Goal: Task Accomplishment & Management: Use online tool/utility

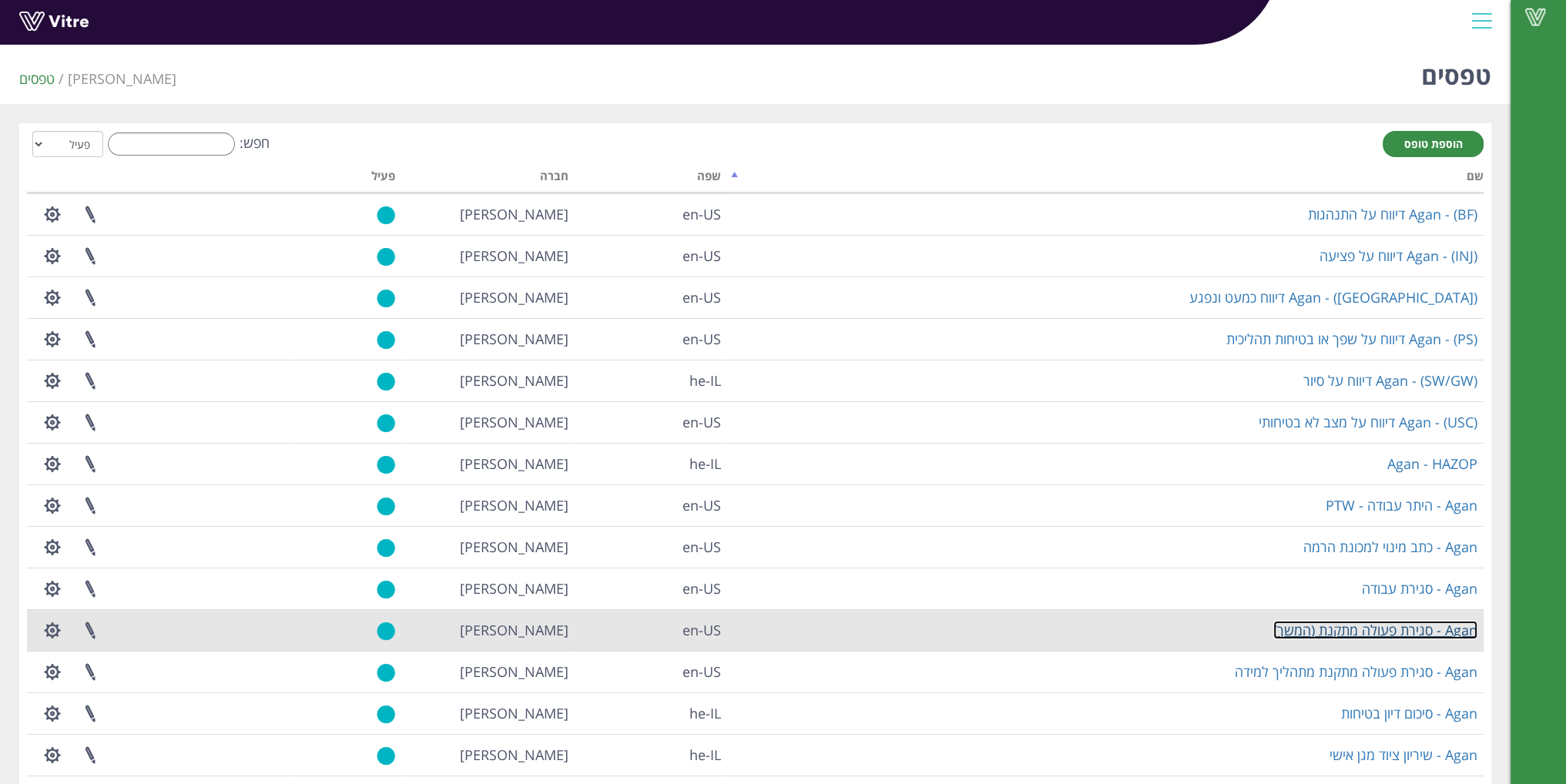
click at [1332, 627] on link "Agan - סגירת פעולה מתקנת (המשך)" at bounding box center [1375, 629] width 204 height 18
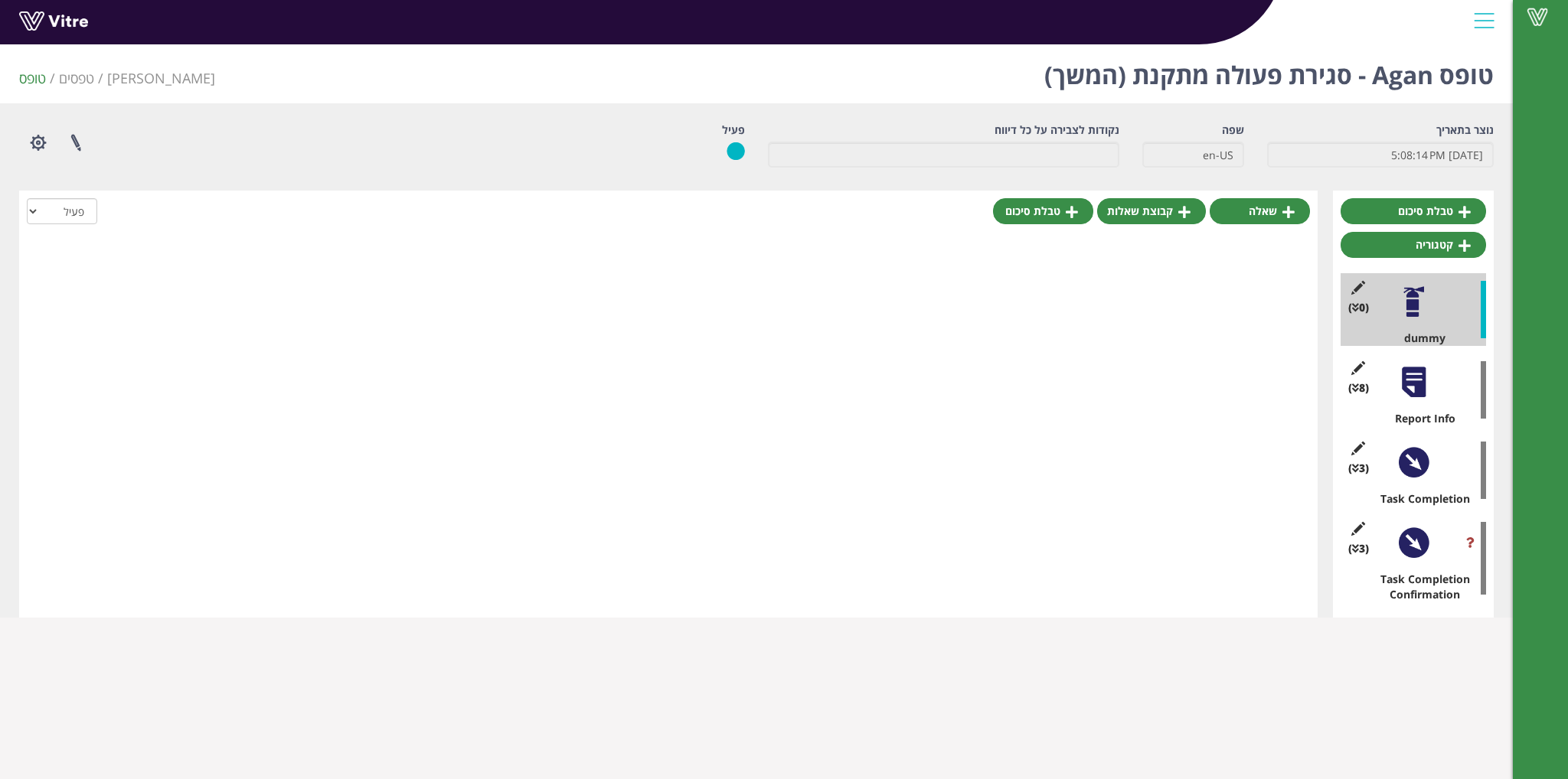
click at [1421, 371] on div at bounding box center [1414, 382] width 34 height 34
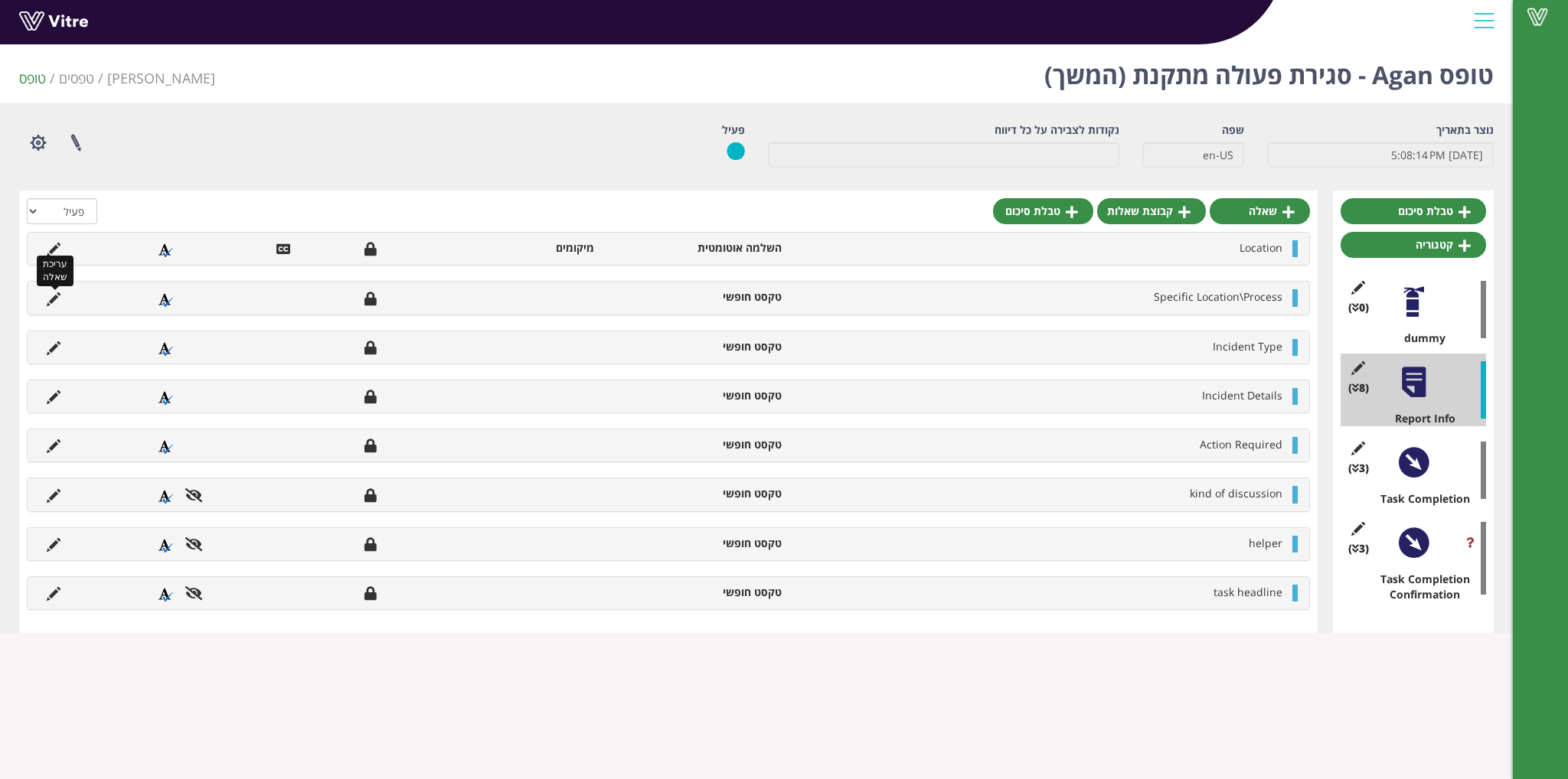
click at [57, 297] on icon at bounding box center [54, 299] width 14 height 14
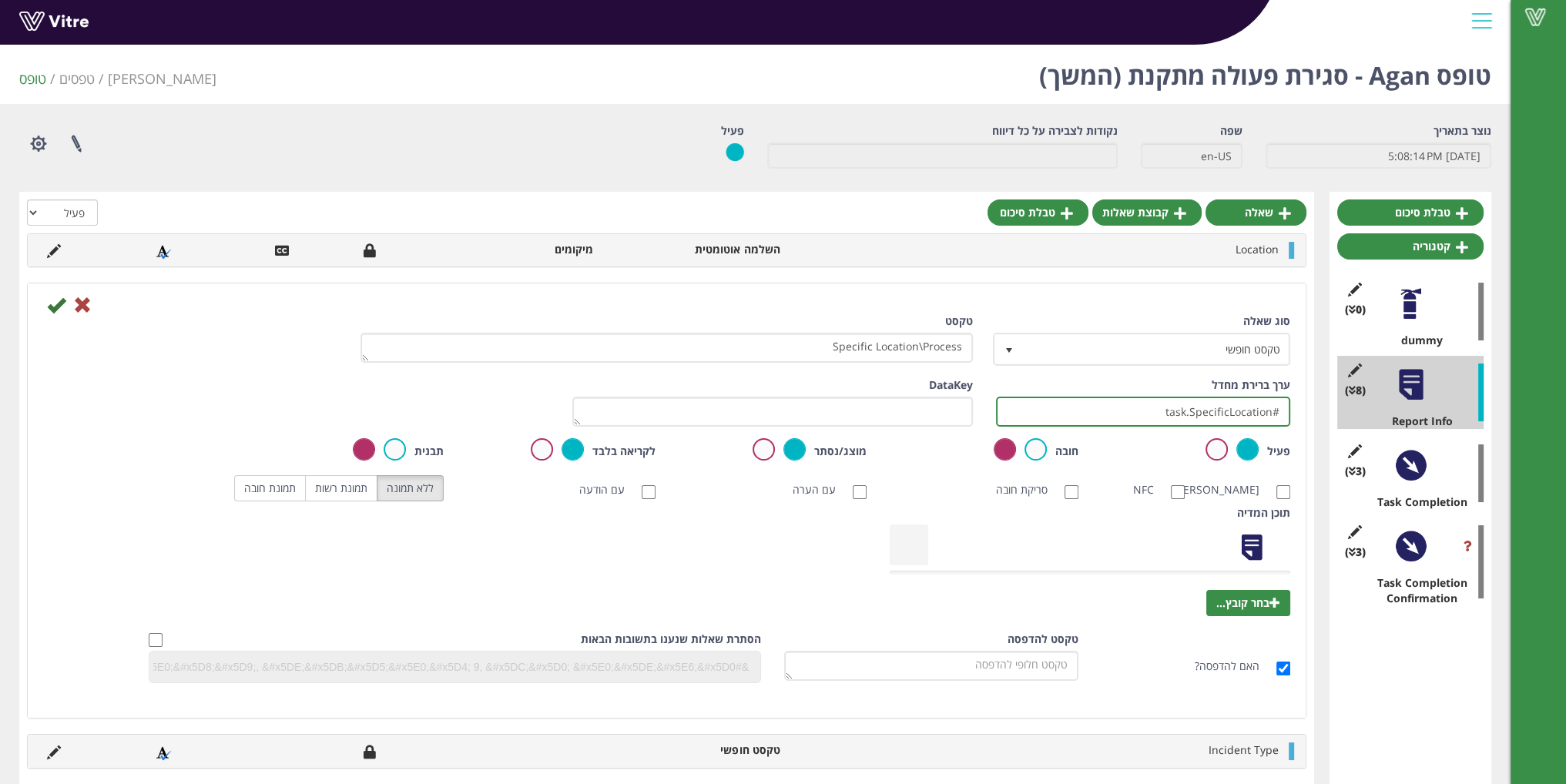
click at [1162, 408] on input "#task.SpecificLocation" at bounding box center [1143, 412] width 294 height 30
click at [89, 306] on icon at bounding box center [82, 304] width 18 height 18
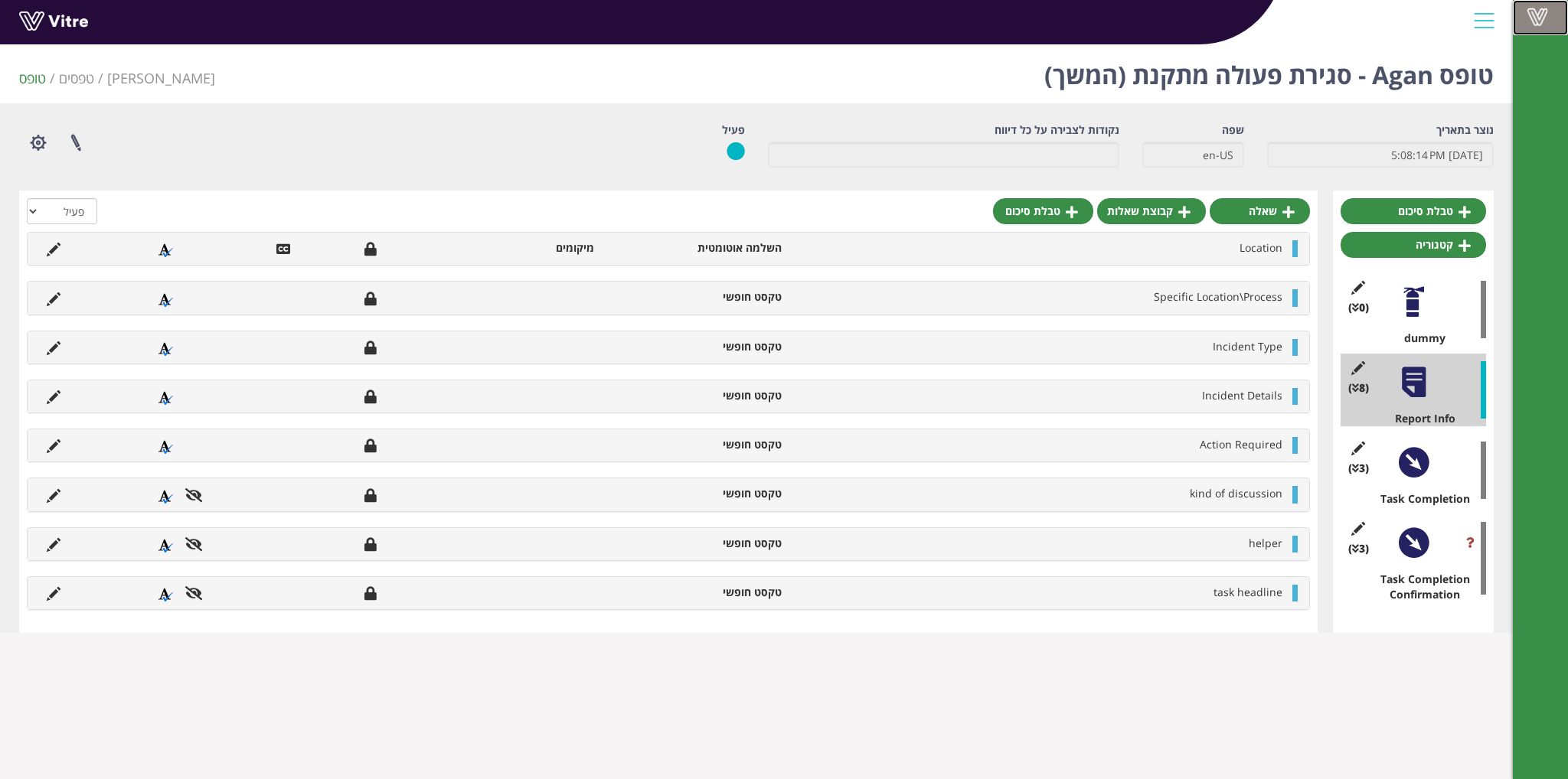
click at [1539, 16] on span at bounding box center [1537, 16] width 38 height 18
